Goal: Transaction & Acquisition: Purchase product/service

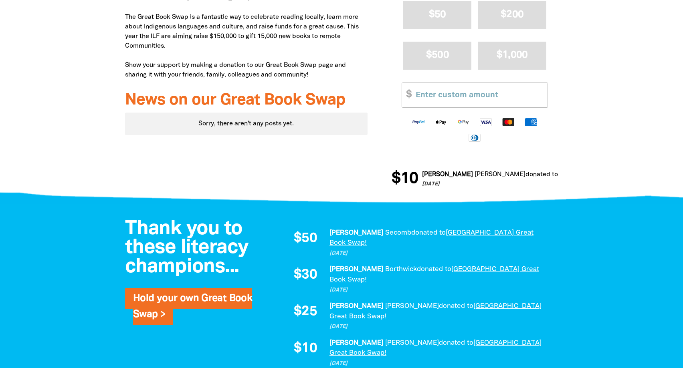
scroll to position [245, 0]
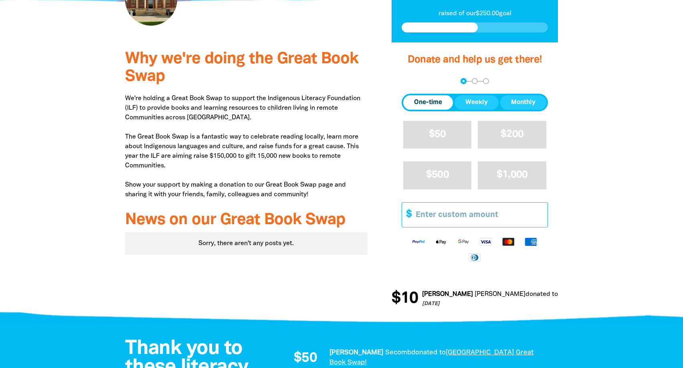
click at [450, 227] on input "Other Amount" at bounding box center [478, 215] width 137 height 24
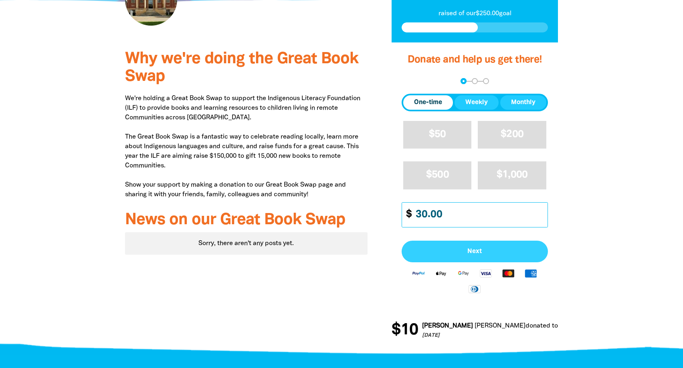
type input "30.00"
click at [464, 255] on span "Next" at bounding box center [474, 251] width 129 height 6
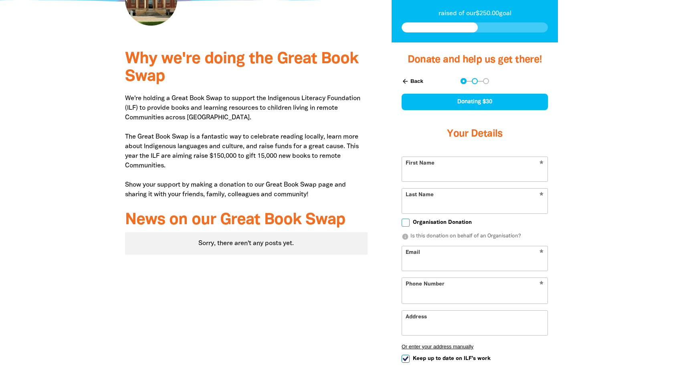
select select "AU"
click at [427, 181] on input "First Name" at bounding box center [474, 169] width 145 height 24
type input "[PERSON_NAME]"
click at [471, 213] on input "Last Name" at bounding box center [474, 201] width 145 height 24
type input "Sharp"
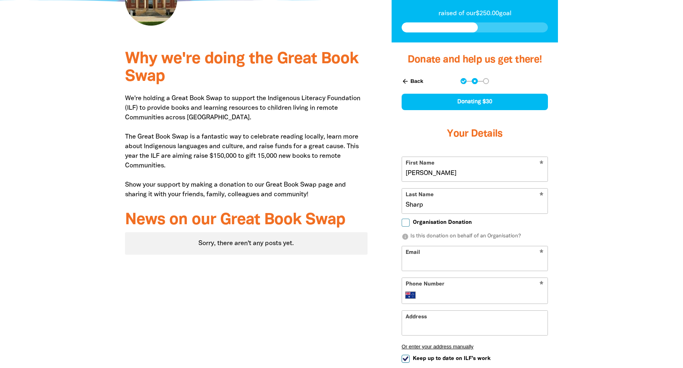
click at [600, 249] on div at bounding box center [341, 252] width 683 height 421
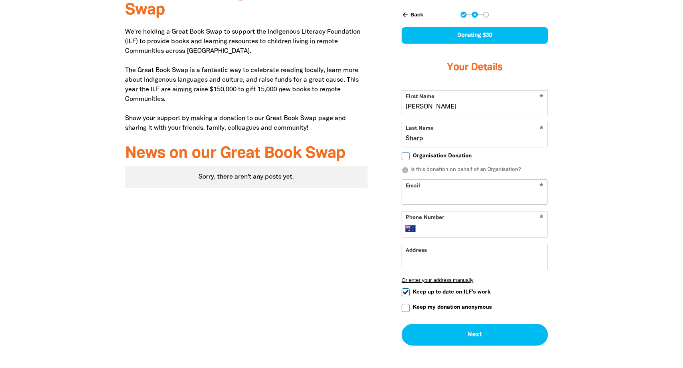
scroll to position [327, 0]
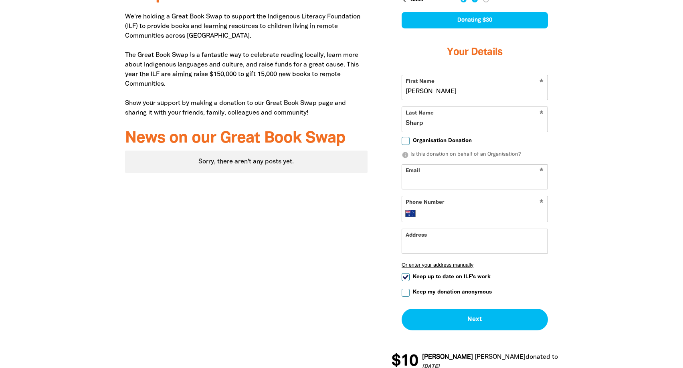
click at [458, 189] on input "Email" at bounding box center [474, 177] width 145 height 24
type input "[PERSON_NAME][DOMAIN_NAME][EMAIL_ADDRESS][PERSON_NAME][DOMAIN_NAME]"
click at [467, 218] on input "Phone Number" at bounding box center [482, 214] width 123 height 10
type input "0450 621 969"
click at [470, 254] on input "Address" at bounding box center [474, 241] width 145 height 24
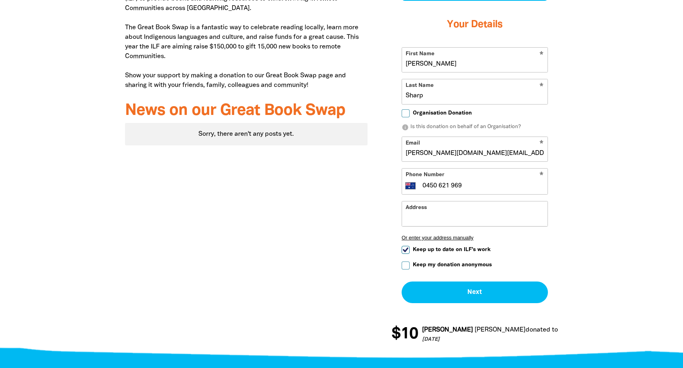
scroll to position [368, 0]
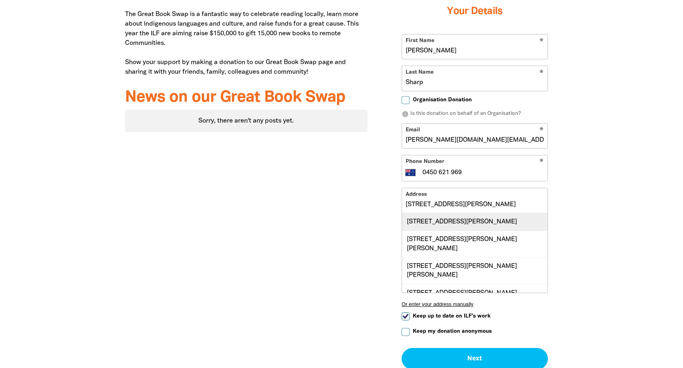
click at [499, 230] on div "[STREET_ADDRESS][PERSON_NAME]" at bounding box center [474, 221] width 145 height 17
type input "[STREET_ADDRESS][PERSON_NAME]"
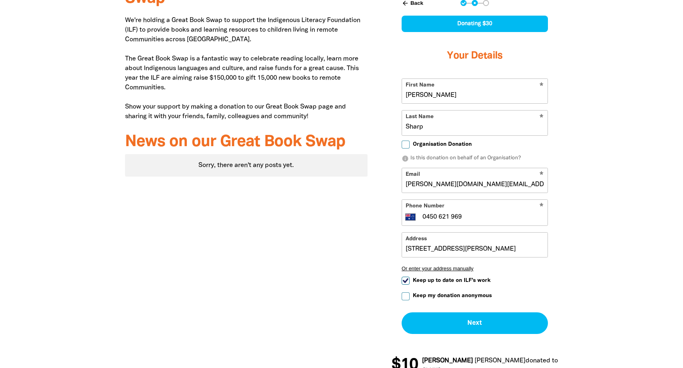
scroll to position [327, 0]
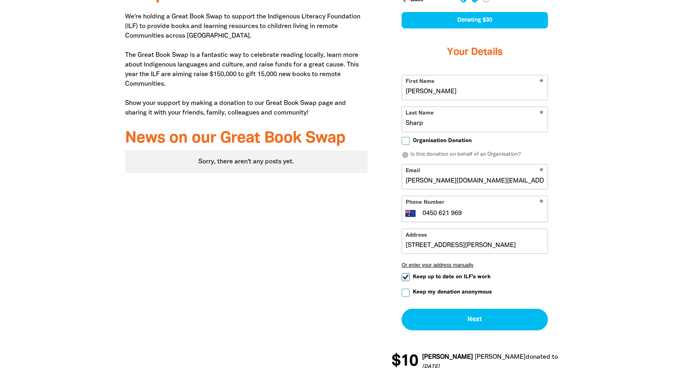
click at [472, 100] on input "[PERSON_NAME]" at bounding box center [474, 87] width 145 height 24
click at [458, 131] on input "Sharp" at bounding box center [474, 119] width 145 height 24
click at [436, 189] on input "[PERSON_NAME][DOMAIN_NAME][EMAIL_ADDRESS][PERSON_NAME][DOMAIN_NAME]" at bounding box center [474, 177] width 145 height 24
click at [445, 189] on input "[PERSON_NAME][DOMAIN_NAME][EMAIL_ADDRESS][PERSON_NAME][DOMAIN_NAME]" at bounding box center [474, 177] width 145 height 24
click at [503, 189] on input "[PERSON_NAME][DOMAIN_NAME][EMAIL_ADDRESS][PERSON_NAME][DOMAIN_NAME]" at bounding box center [474, 177] width 145 height 24
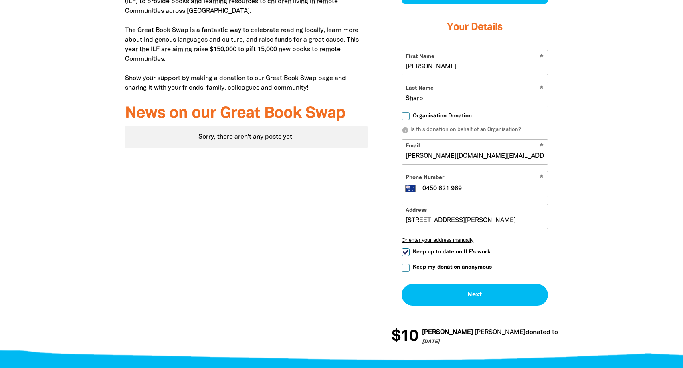
scroll to position [368, 0]
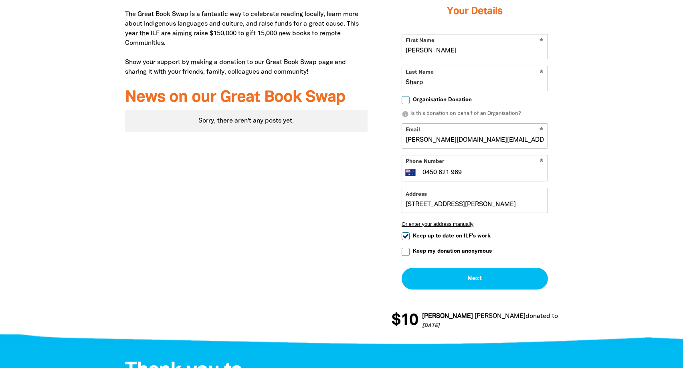
click at [596, 250] on div at bounding box center [341, 130] width 683 height 421
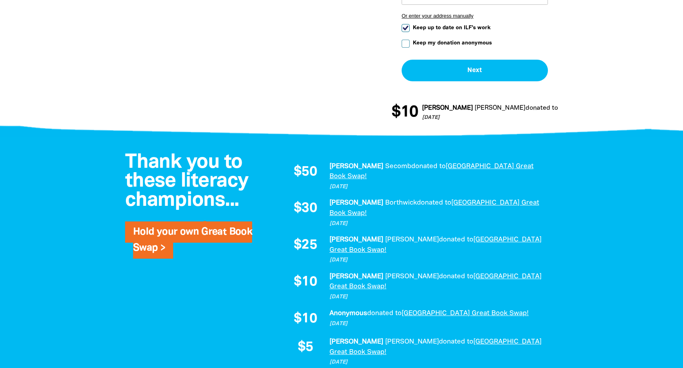
scroll to position [654, 0]
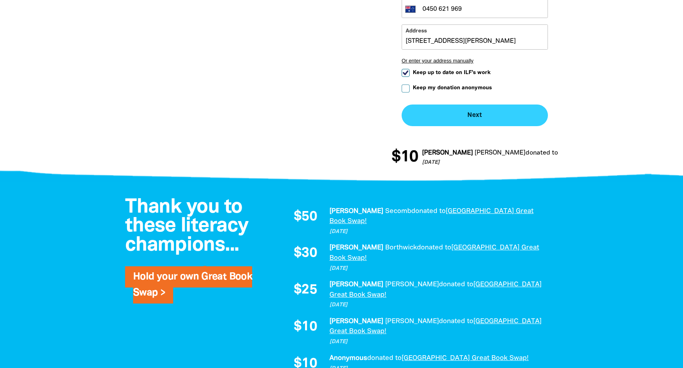
click at [478, 126] on button "Next chevron_right" at bounding box center [474, 116] width 146 height 22
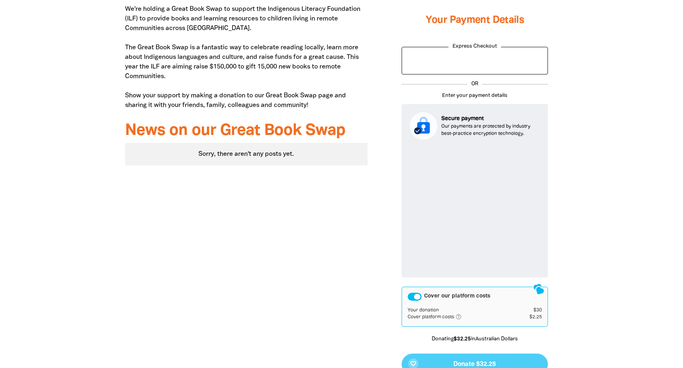
scroll to position [350, 0]
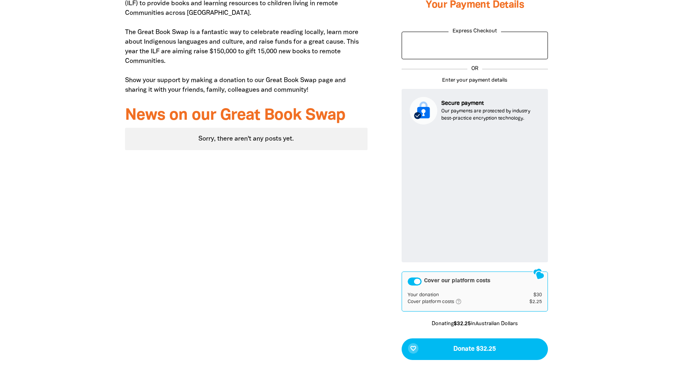
click at [590, 217] on div at bounding box center [341, 174] width 683 height 473
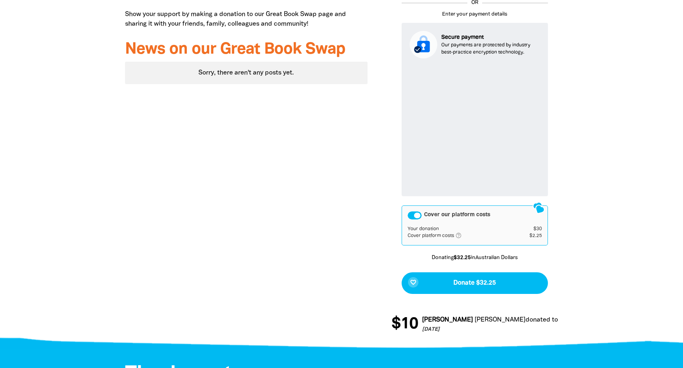
scroll to position [431, 0]
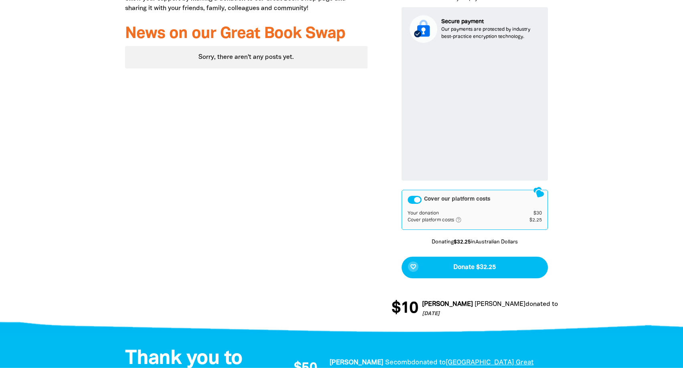
click at [414, 204] on div "Cover our platform costs" at bounding box center [414, 200] width 14 height 8
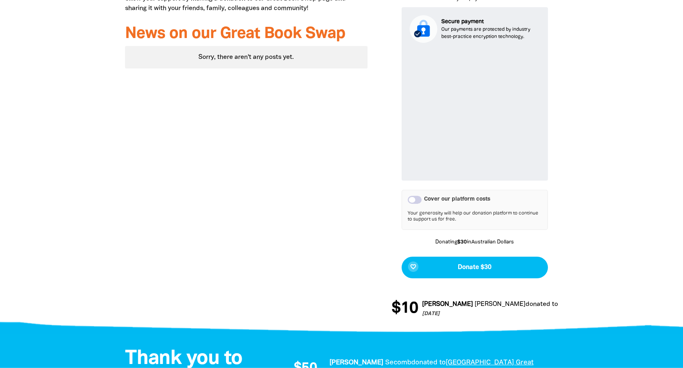
click at [592, 224] on div at bounding box center [341, 92] width 683 height 473
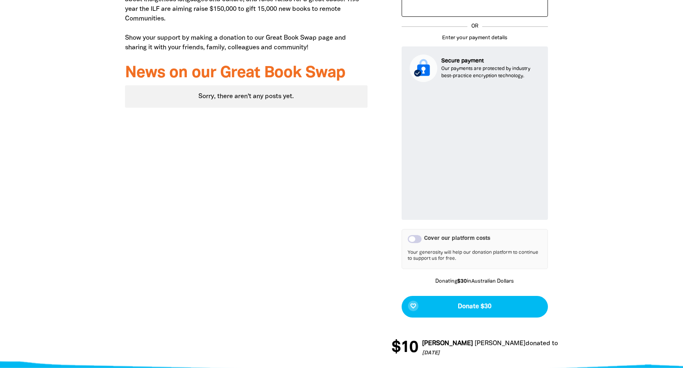
scroll to position [472, 0]
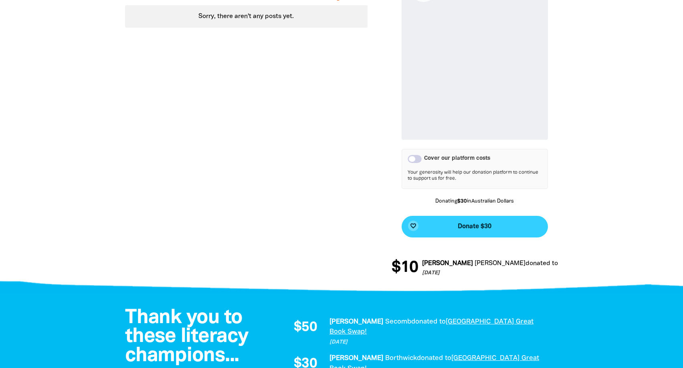
click at [509, 238] on button "favorite_border Donate $30" at bounding box center [474, 227] width 146 height 22
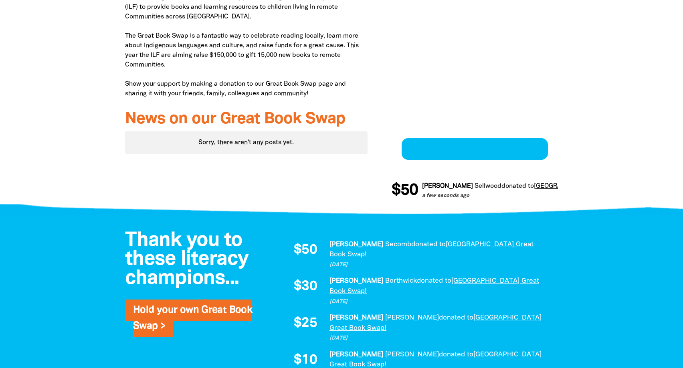
scroll to position [346, 0]
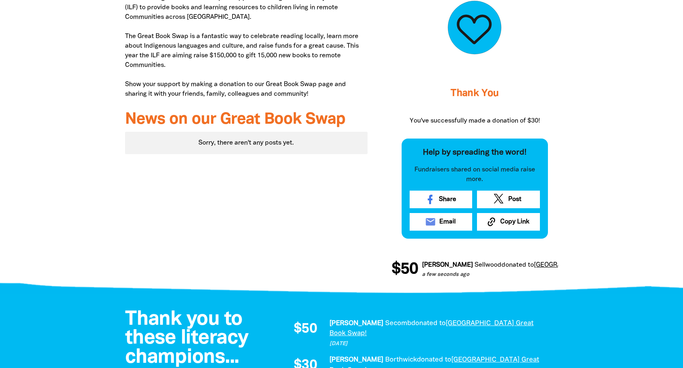
click at [595, 135] on div at bounding box center [341, 116] width 683 height 348
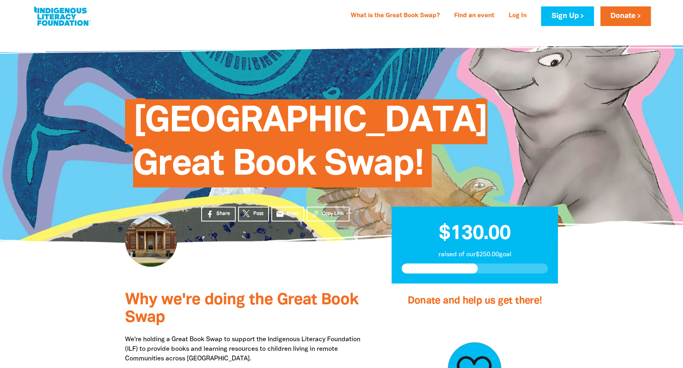
scroll to position [0, 0]
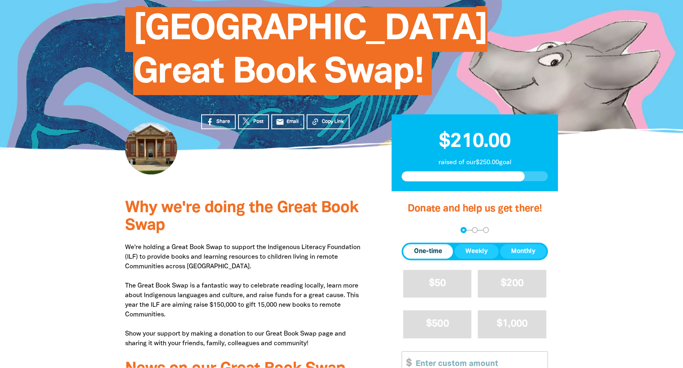
scroll to position [82, 0]
